Goal: Task Accomplishment & Management: Complete application form

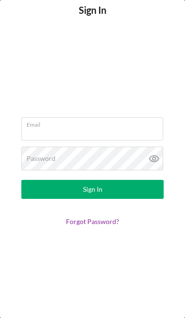
click at [84, 130] on input "Email" at bounding box center [92, 128] width 142 height 23
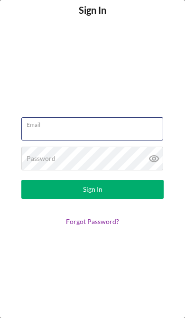
type input "[EMAIL_ADDRESS][DOMAIN_NAME]"
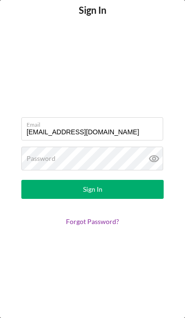
click at [93, 189] on button "Sign In" at bounding box center [92, 189] width 142 height 19
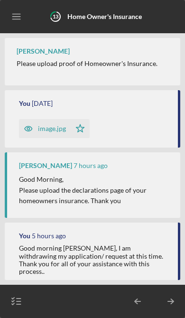
scroll to position [66, 0]
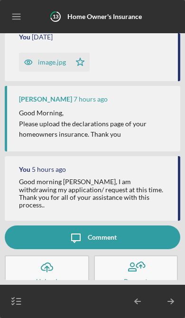
click at [18, 310] on icon "button" at bounding box center [17, 301] width 24 height 24
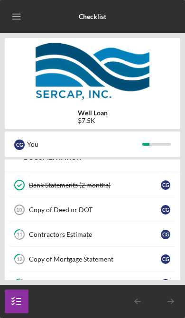
scroll to position [48, 0]
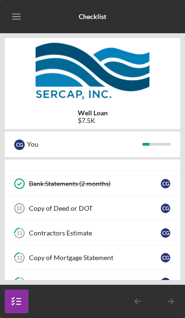
click at [116, 237] on link "11 Contractors Estimate C G" at bounding box center [92, 233] width 166 height 25
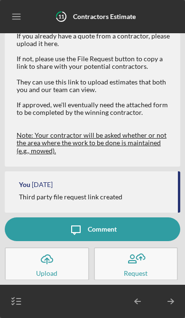
scroll to position [27, 0]
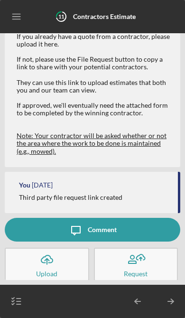
click at [136, 271] on div "Request" at bounding box center [136, 273] width 24 height 5
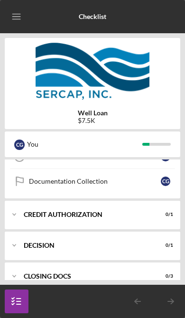
scroll to position [322, 0]
